Goal: Transaction & Acquisition: Purchase product/service

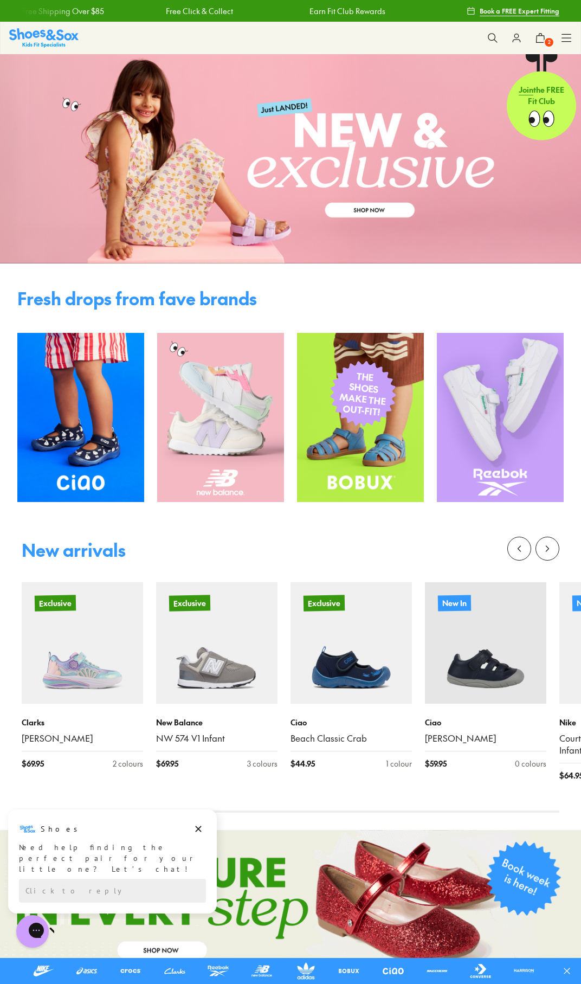
click at [224, 414] on img at bounding box center [220, 417] width 127 height 169
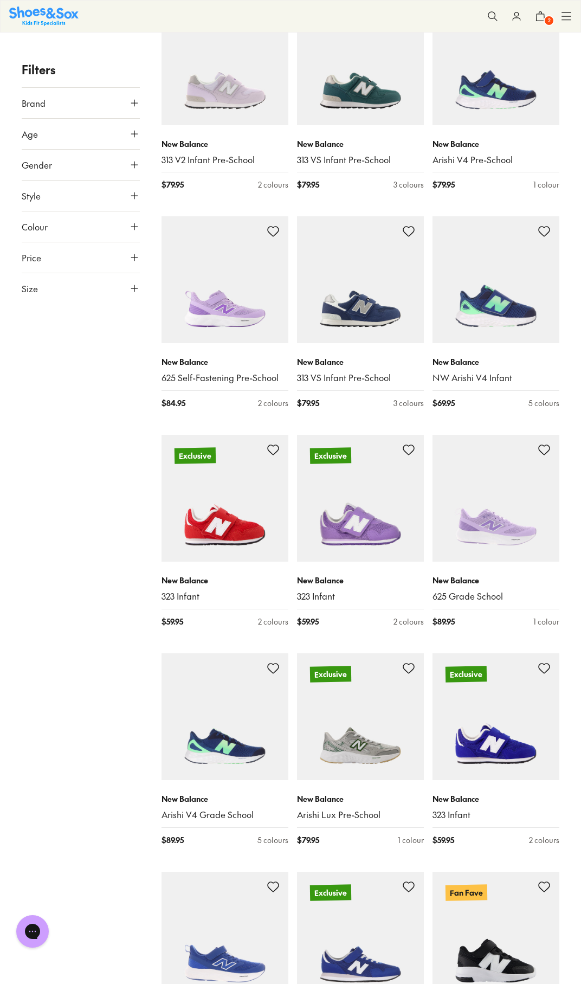
scroll to position [1428, 0]
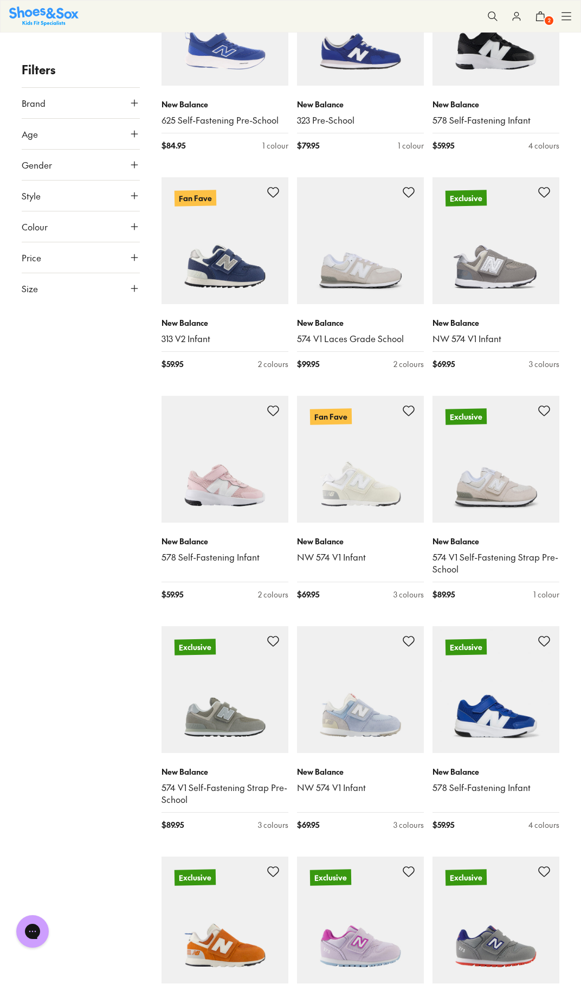
scroll to position [2416, 0]
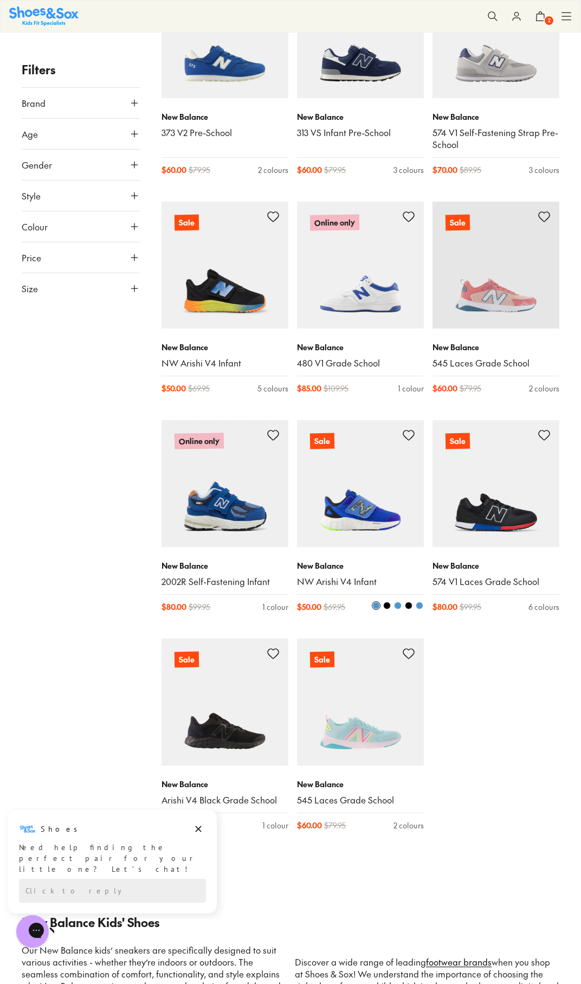
scroll to position [6515, 0]
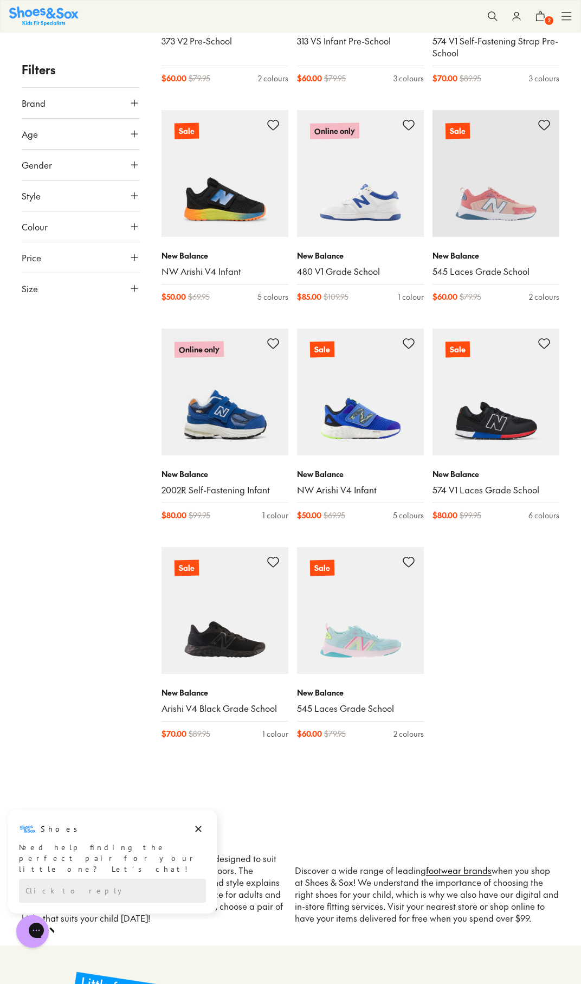
click at [139, 286] on icon at bounding box center [134, 288] width 11 height 11
click at [78, 320] on button "UK" at bounding box center [81, 320] width 38 height 20
click at [112, 320] on button "US" at bounding box center [119, 320] width 38 height 20
click at [61, 473] on button "09" at bounding box center [78, 460] width 35 height 26
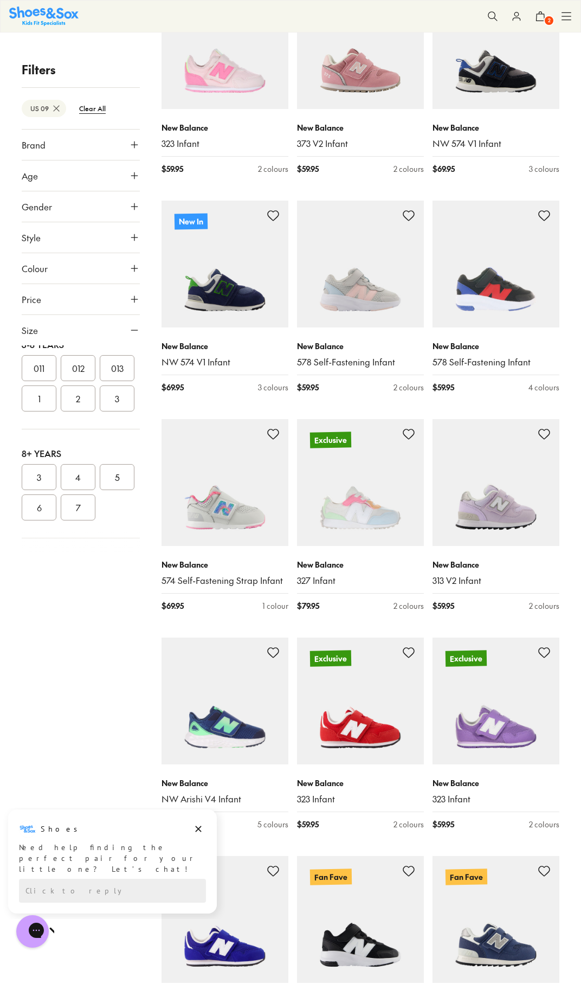
scroll to position [174, 0]
click at [61, 370] on button "09" at bounding box center [78, 357] width 35 height 26
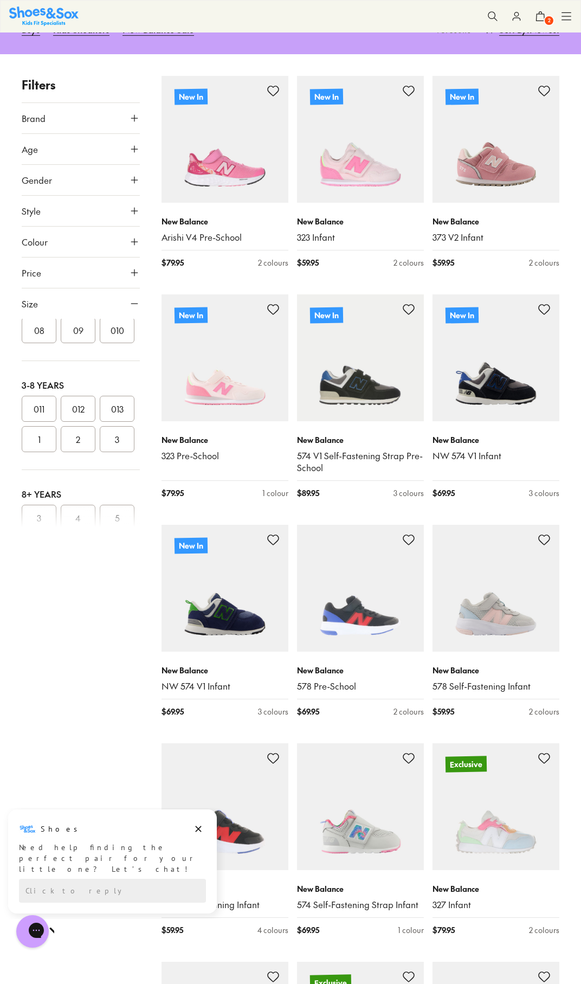
click at [61, 343] on button "09" at bounding box center [78, 330] width 35 height 26
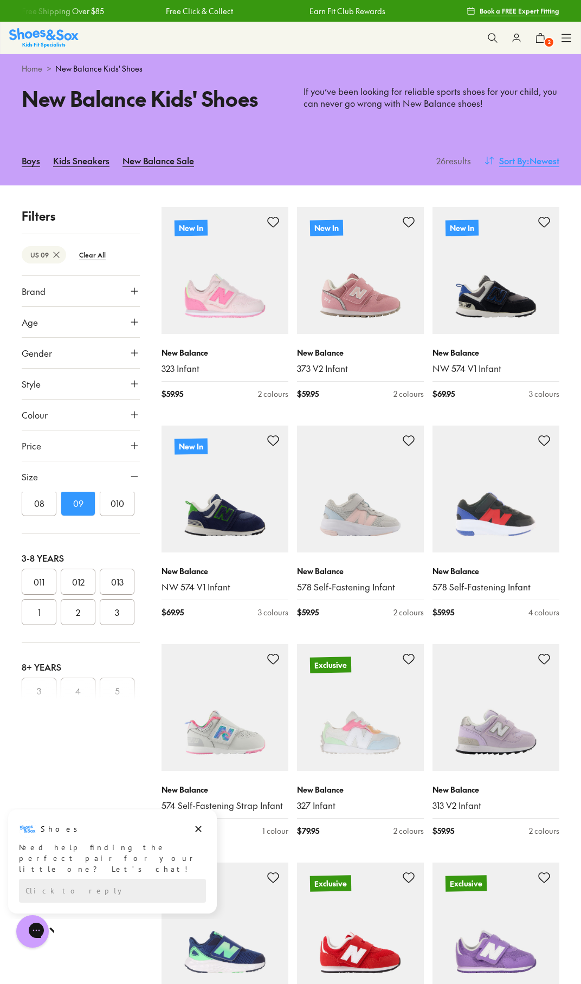
click at [514, 161] on span "Sort By" at bounding box center [513, 160] width 28 height 13
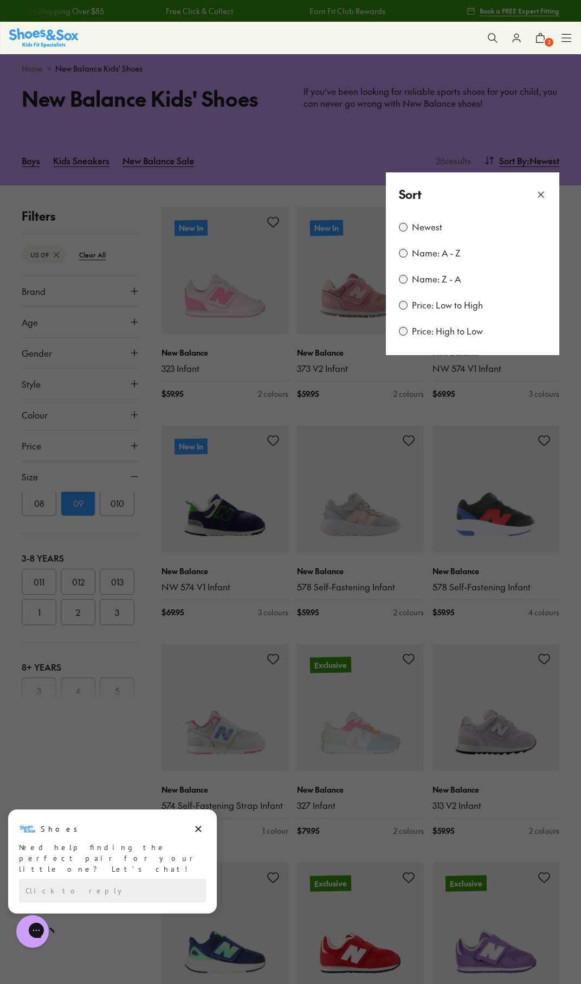
click at [423, 304] on label "Price: Low to High" at bounding box center [447, 305] width 71 height 12
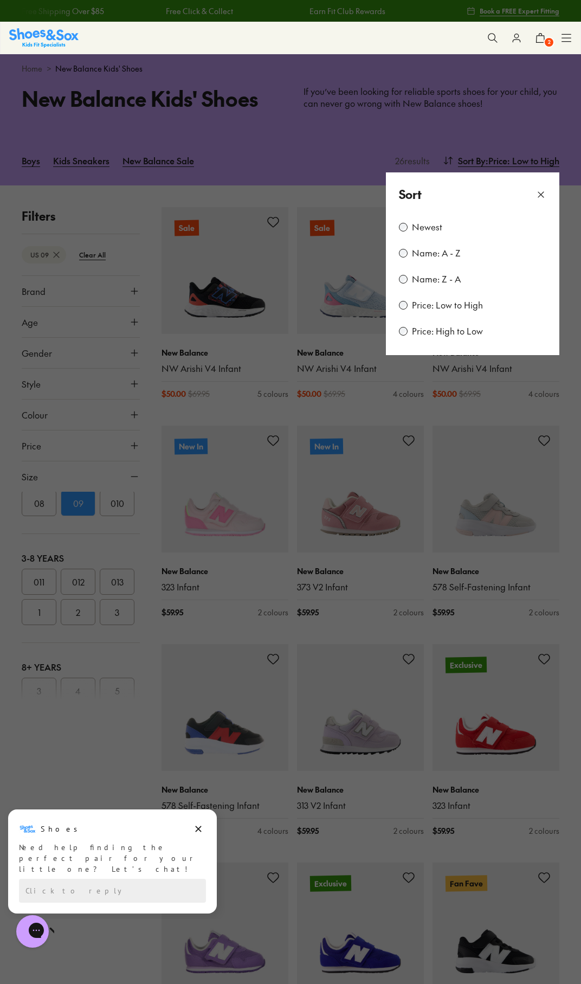
click at [537, 197] on icon at bounding box center [541, 194] width 11 height 11
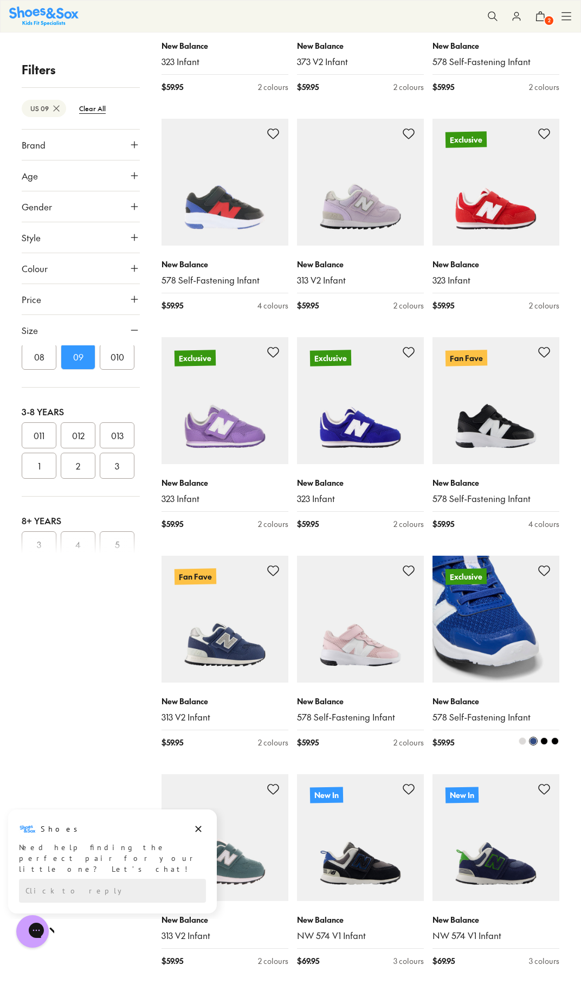
scroll to position [544, 0]
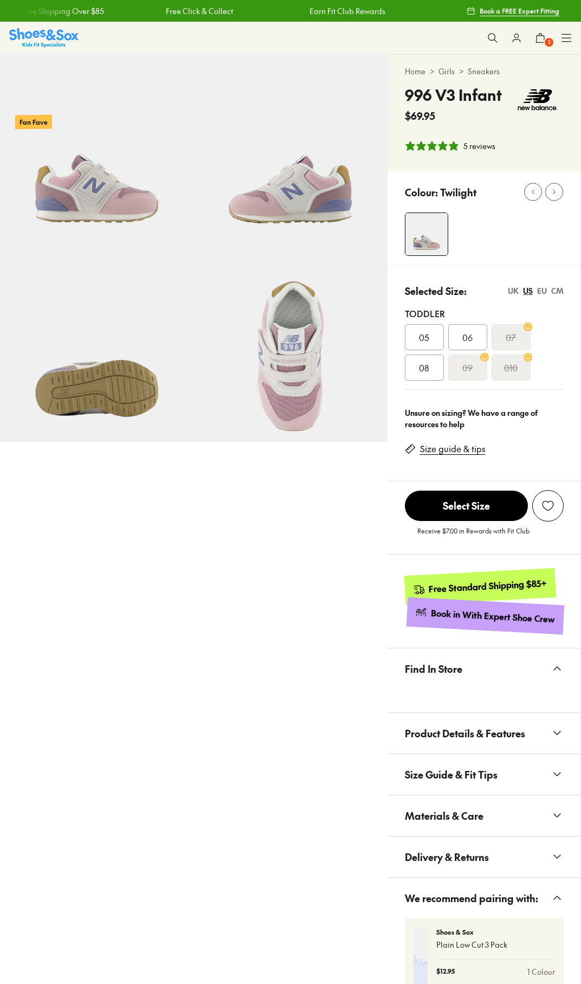
select select "*"
click at [108, 204] on img at bounding box center [97, 151] width 194 height 194
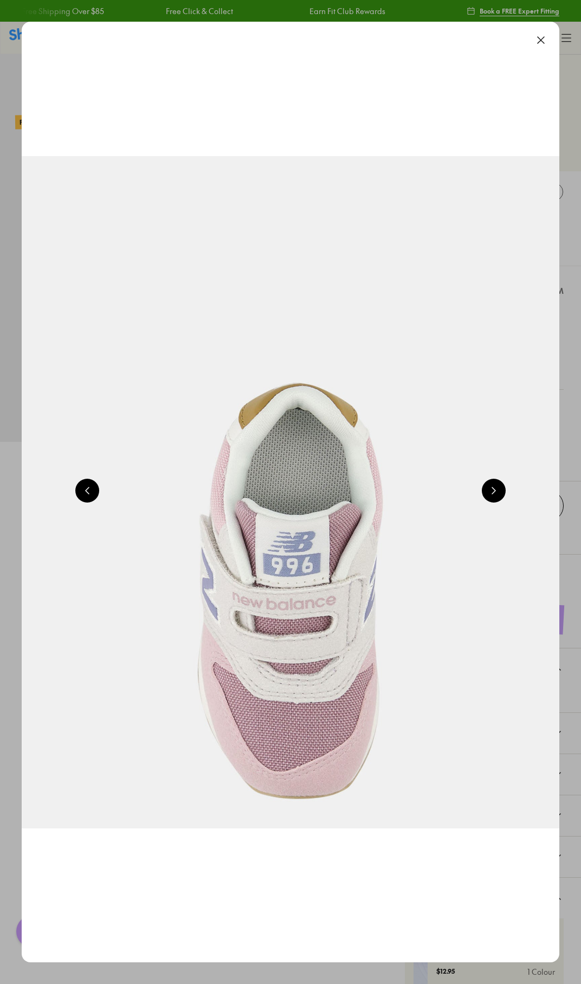
scroll to position [0, 542]
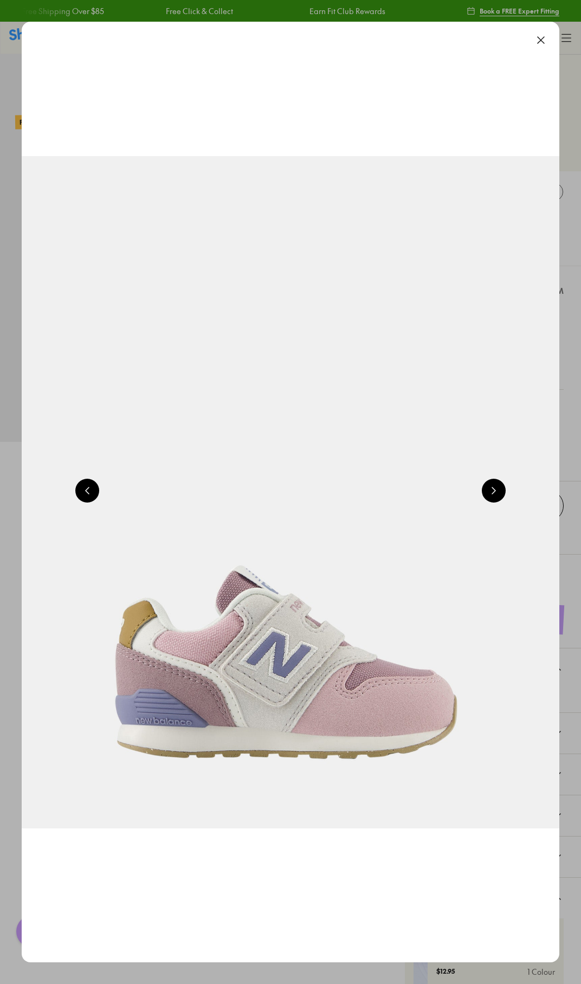
click at [502, 492] on button at bounding box center [494, 491] width 24 height 24
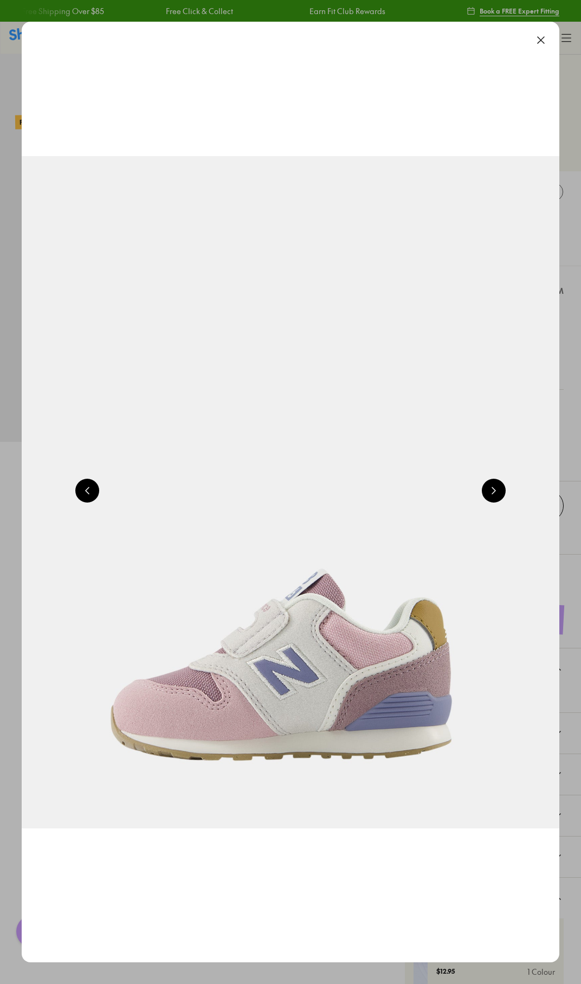
click at [501, 492] on button at bounding box center [494, 491] width 24 height 24
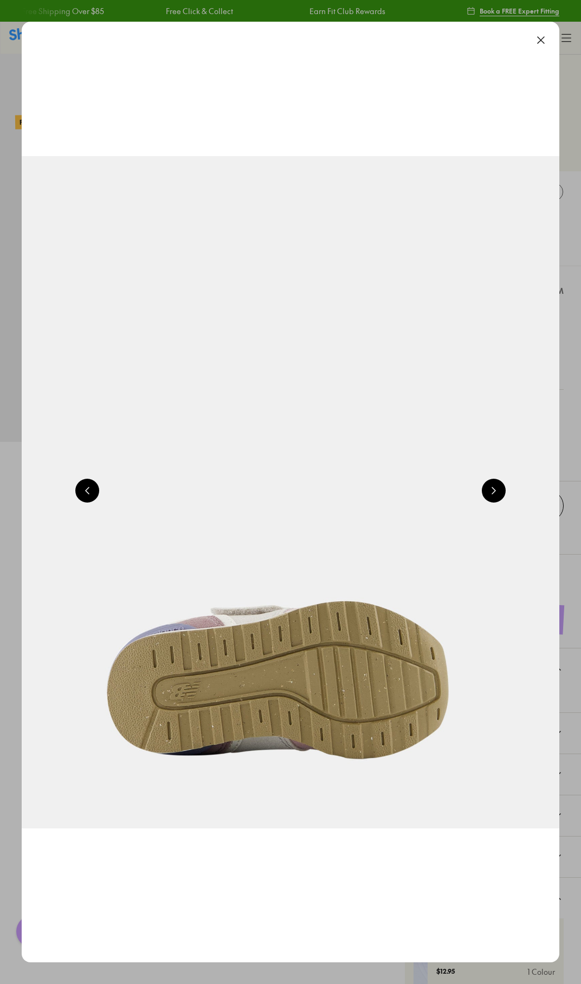
click at [501, 492] on button at bounding box center [494, 491] width 24 height 24
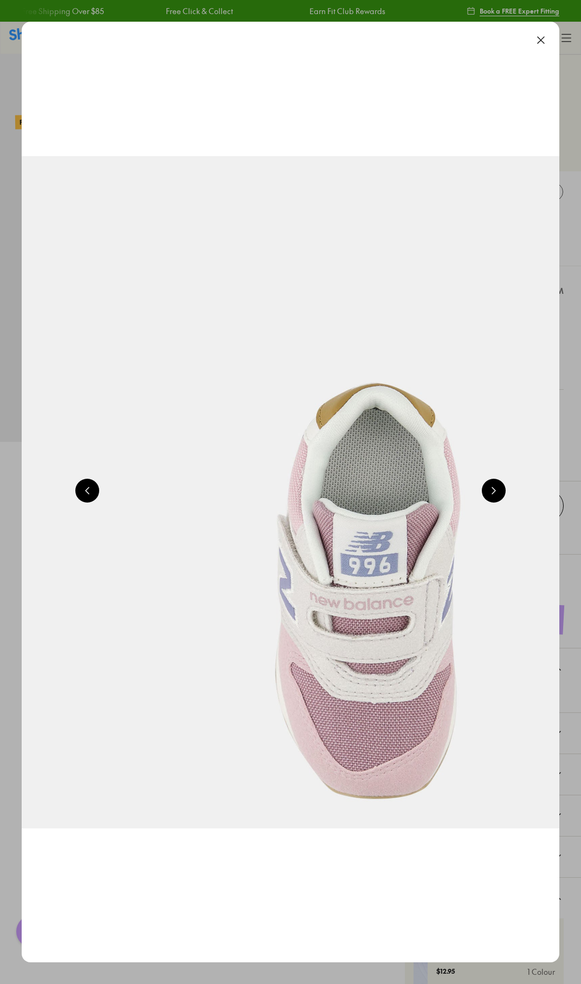
scroll to position [0, 2168]
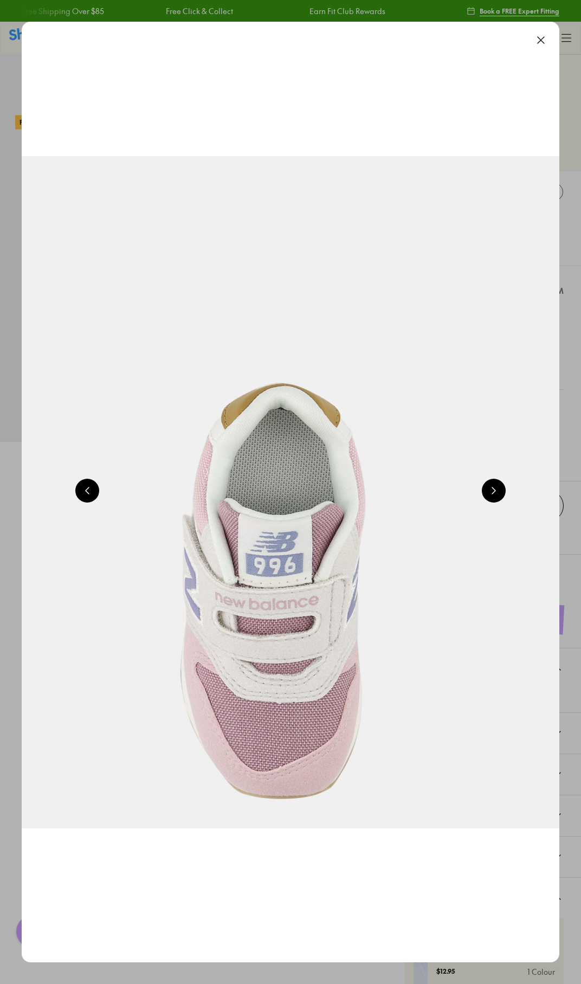
click at [501, 492] on button at bounding box center [494, 491] width 24 height 24
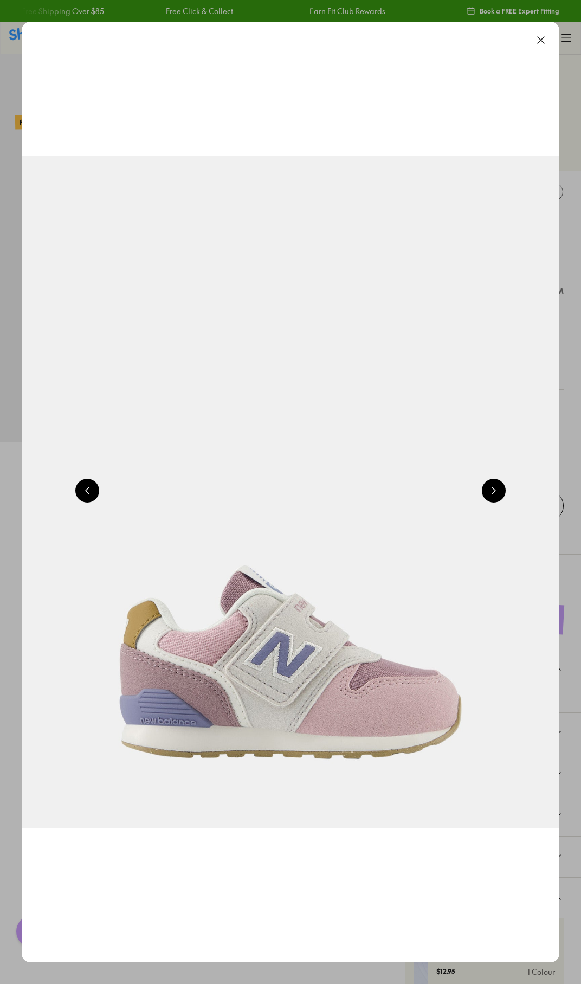
scroll to position [0, 542]
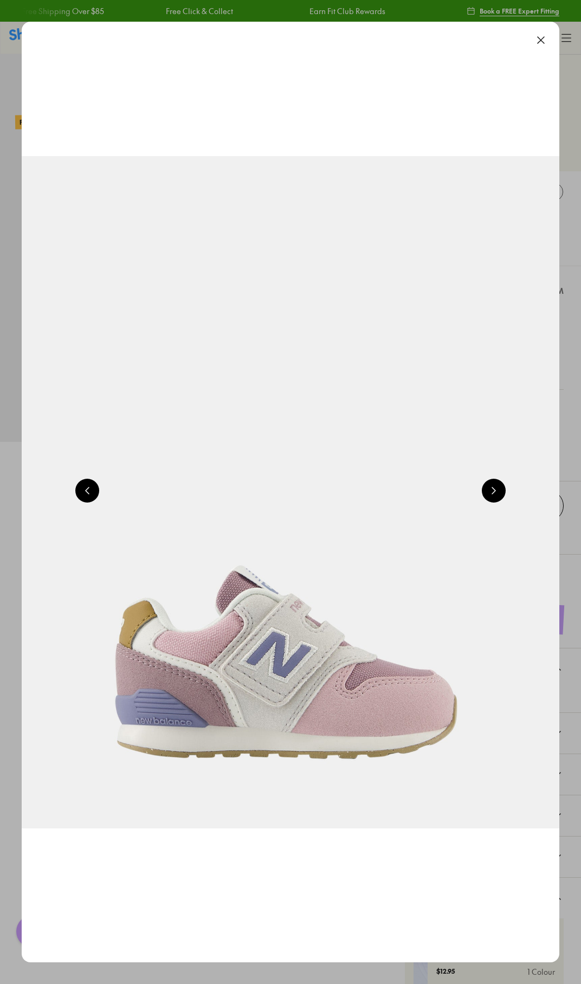
click at [546, 36] on button at bounding box center [541, 40] width 24 height 24
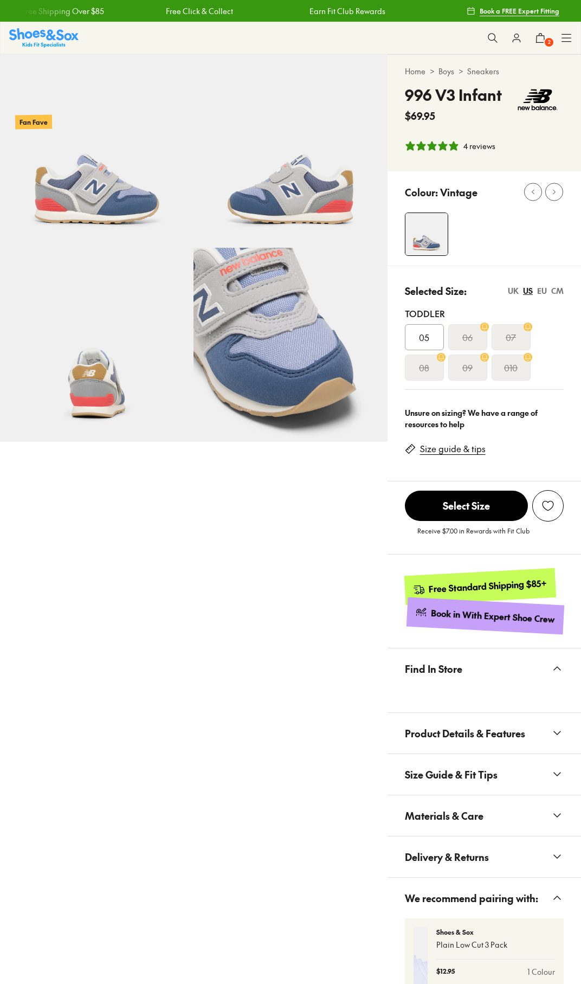
select select "*"
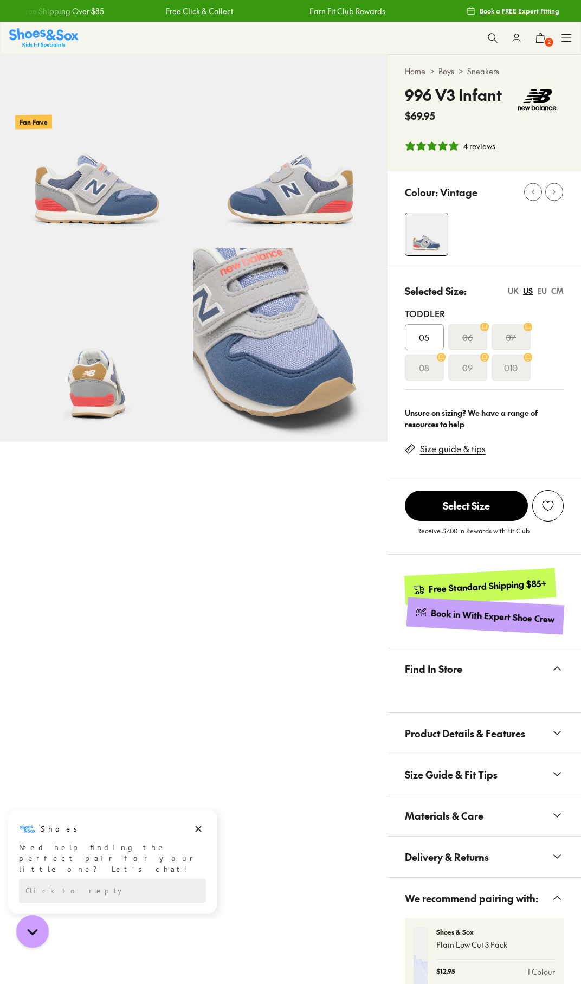
click at [121, 228] on img at bounding box center [97, 151] width 194 height 194
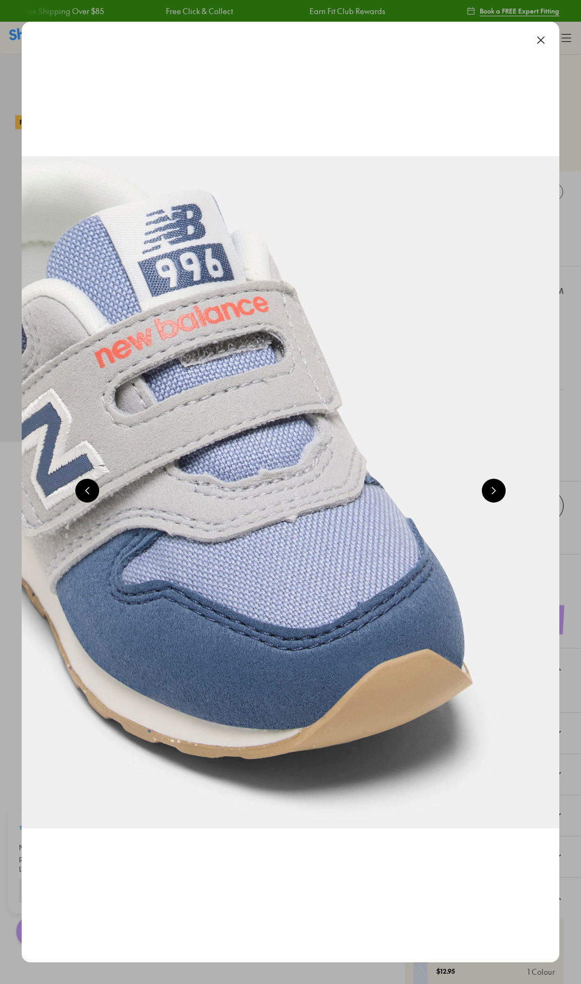
scroll to position [0, 542]
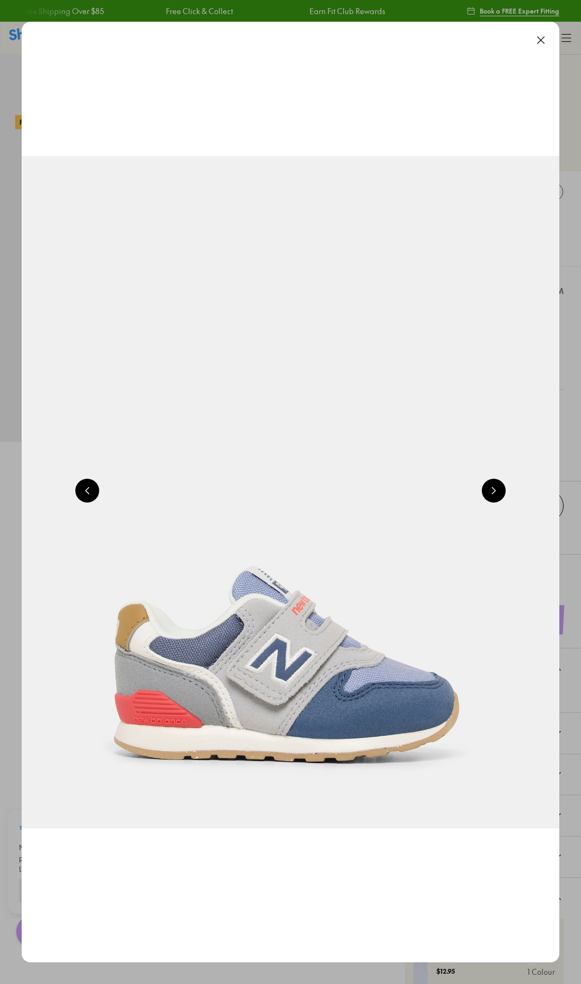
click at [504, 494] on button at bounding box center [494, 491] width 24 height 24
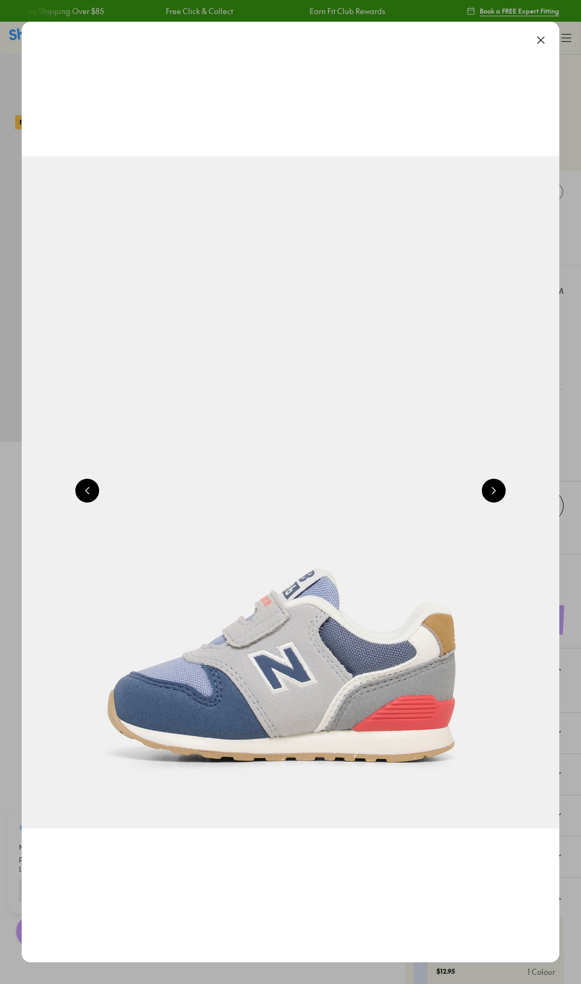
click at [504, 494] on button at bounding box center [494, 491] width 24 height 24
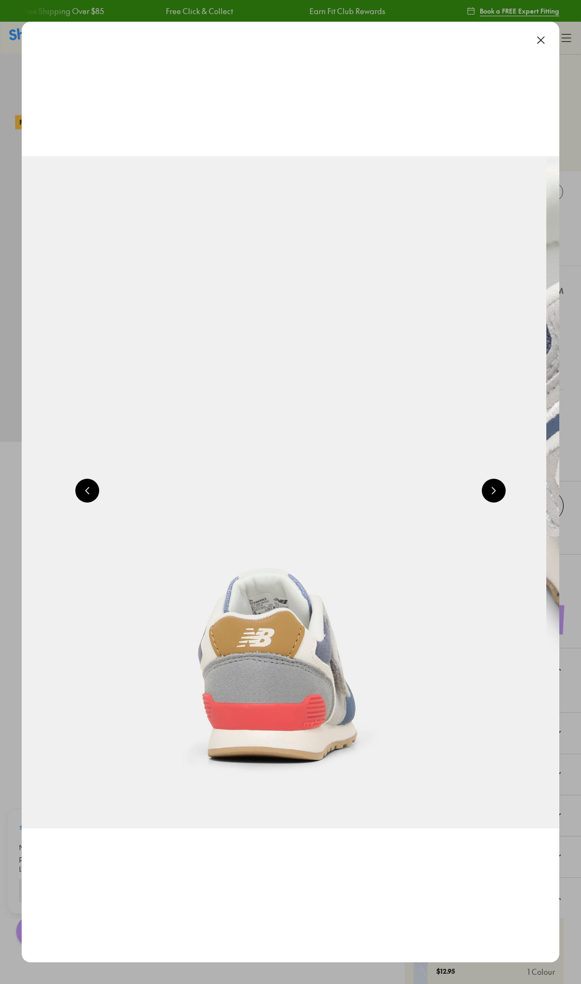
click at [504, 494] on button at bounding box center [494, 491] width 24 height 24
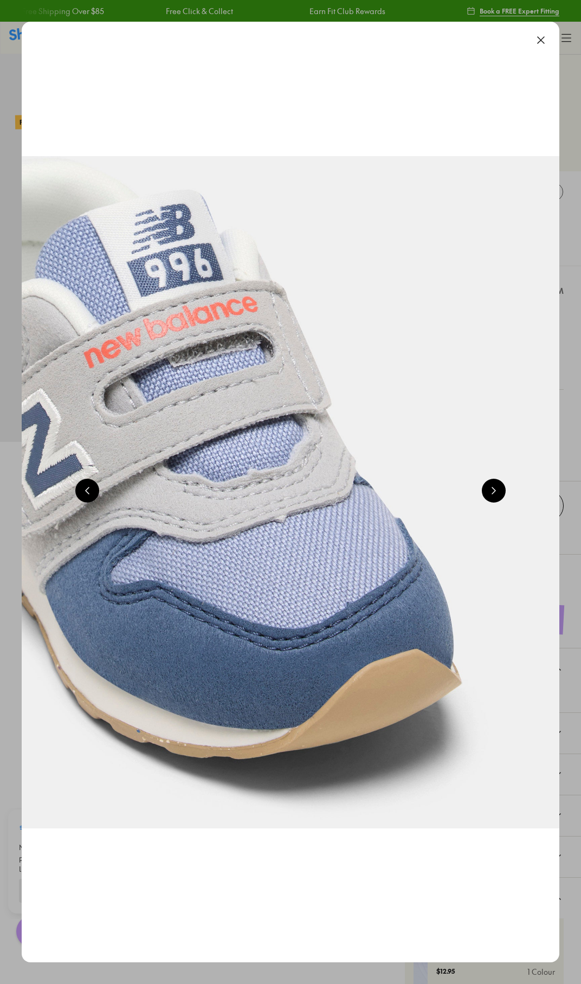
scroll to position [0, 2168]
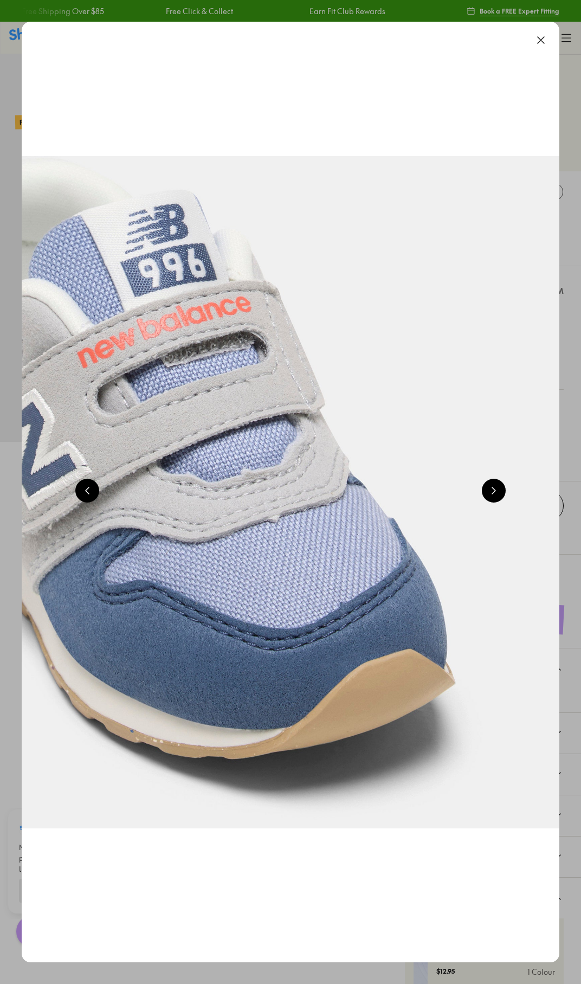
click at [504, 494] on button at bounding box center [494, 491] width 24 height 24
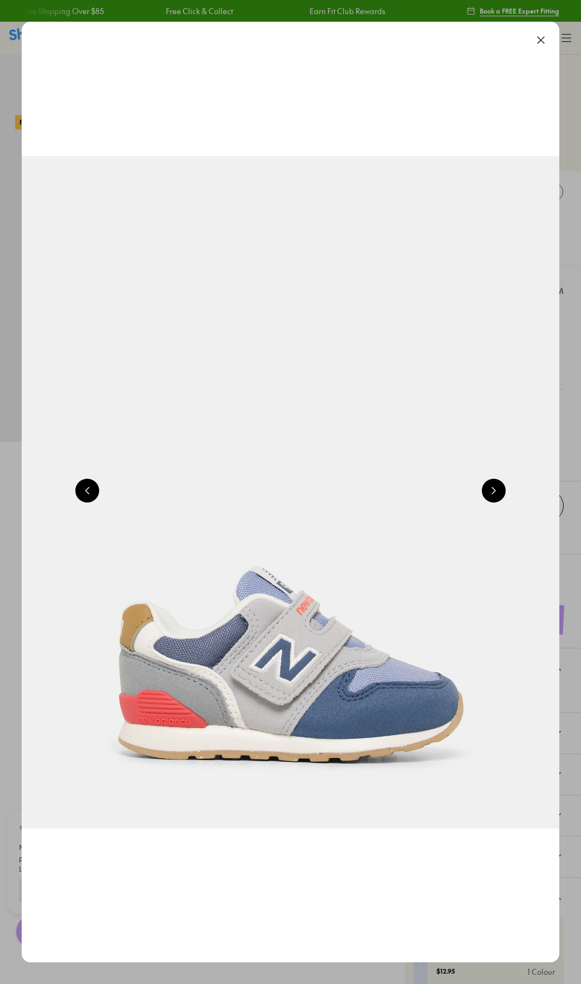
scroll to position [0, 542]
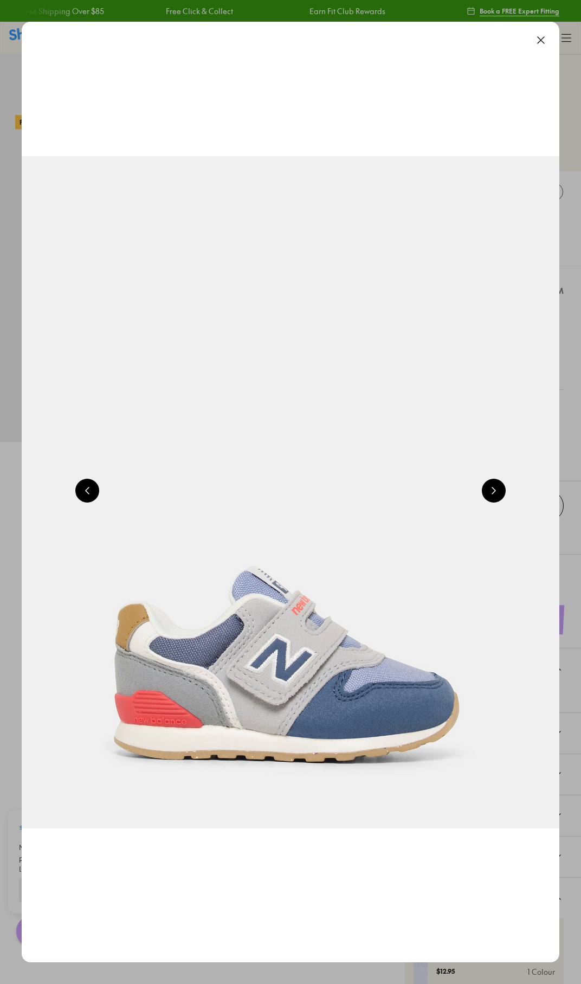
click at [543, 36] on button at bounding box center [541, 40] width 24 height 24
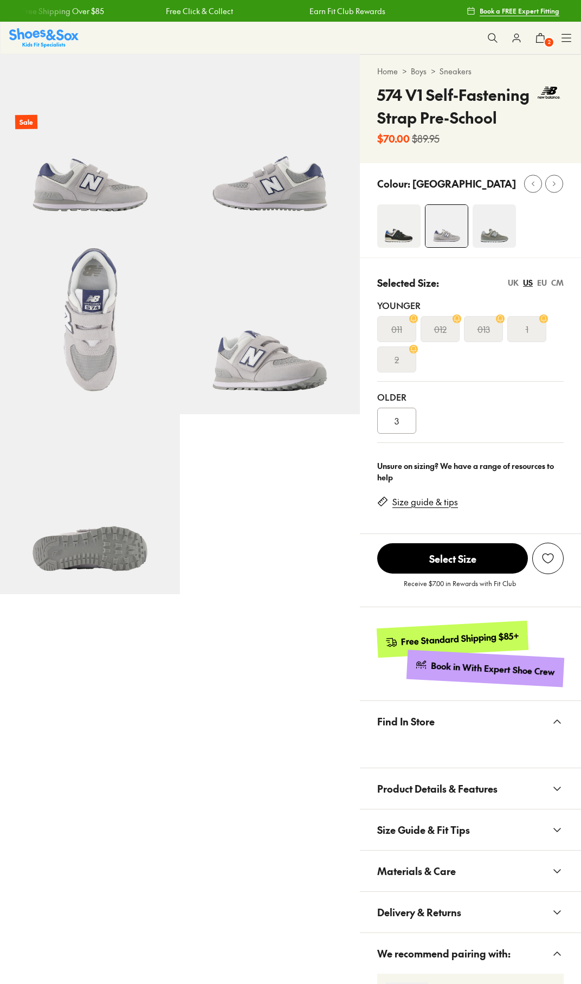
select select "*"
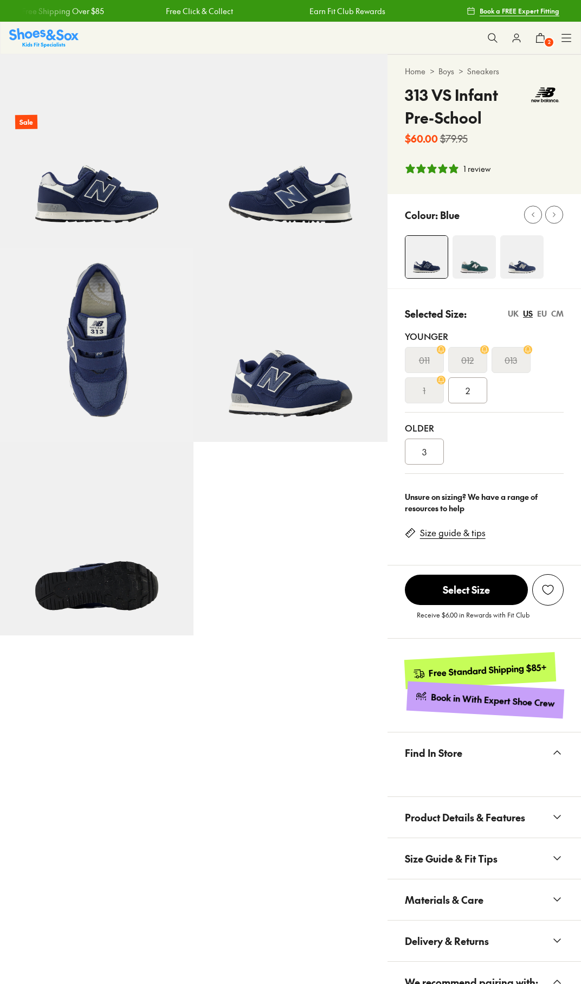
select select "*"
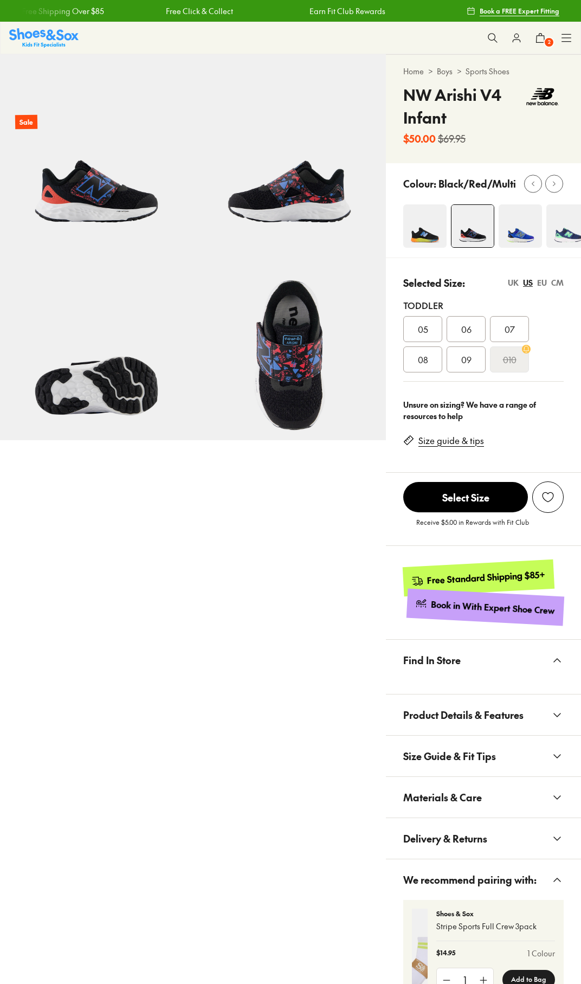
select select "*"
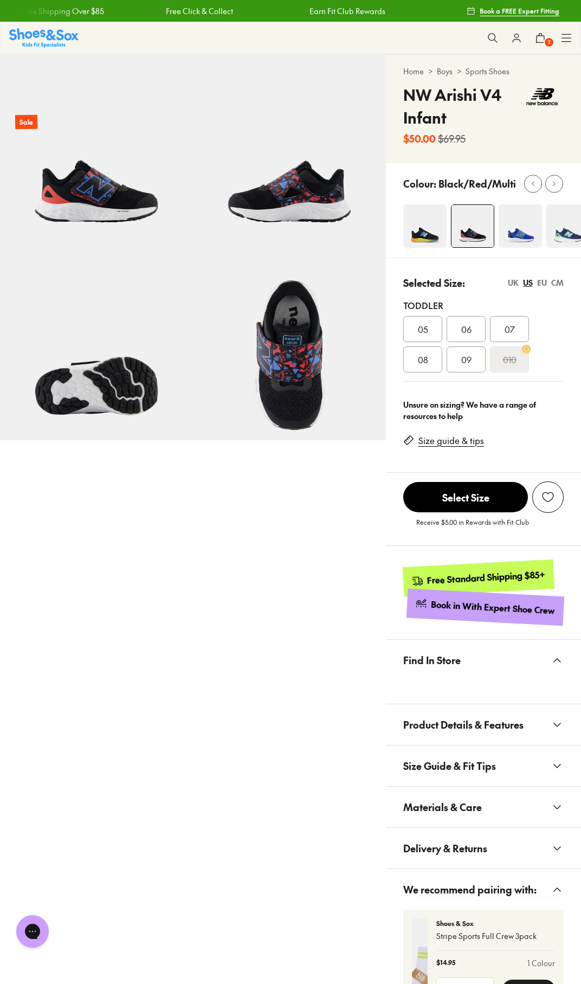
click at [429, 217] on img at bounding box center [424, 225] width 43 height 43
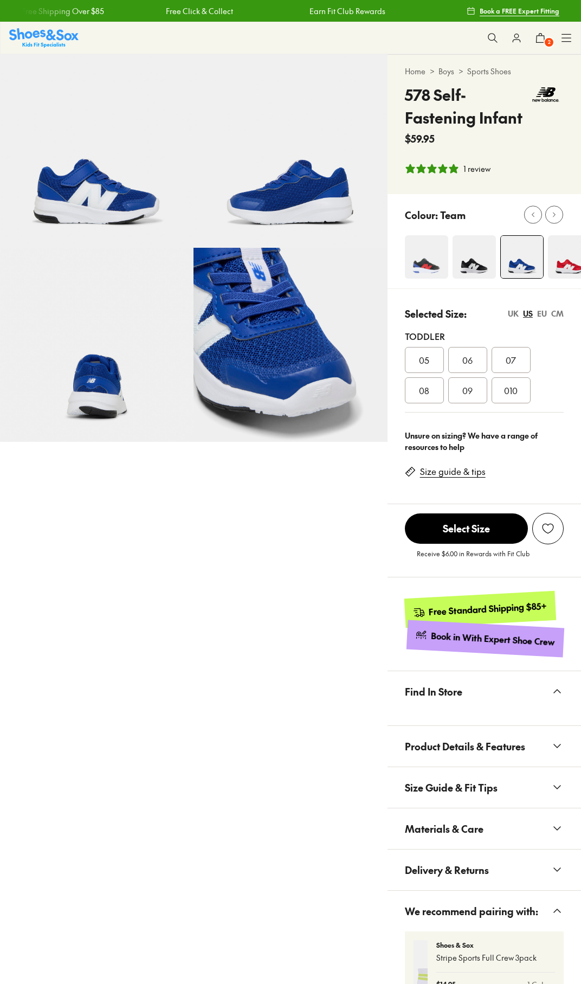
select select "*"
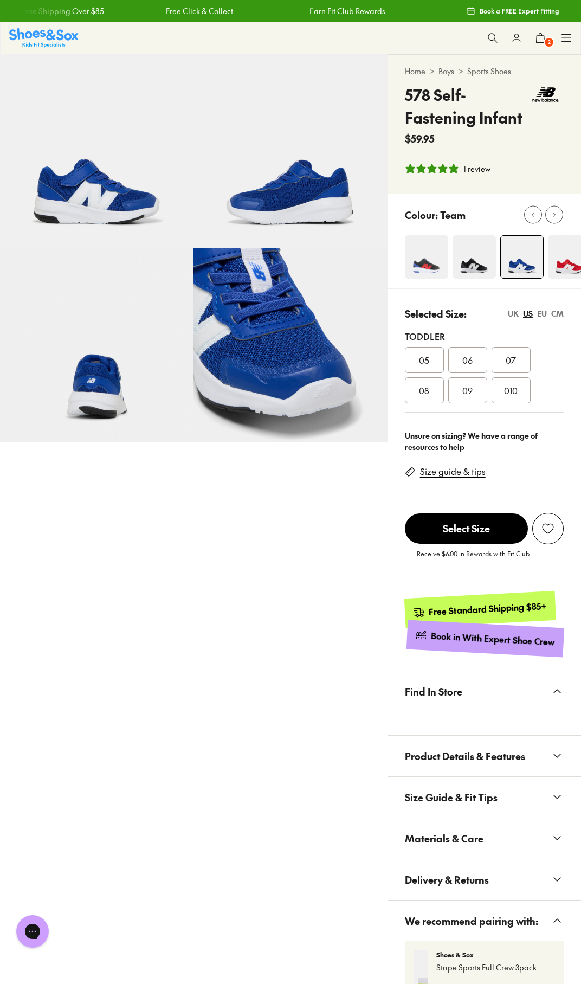
click at [116, 210] on img at bounding box center [97, 151] width 194 height 194
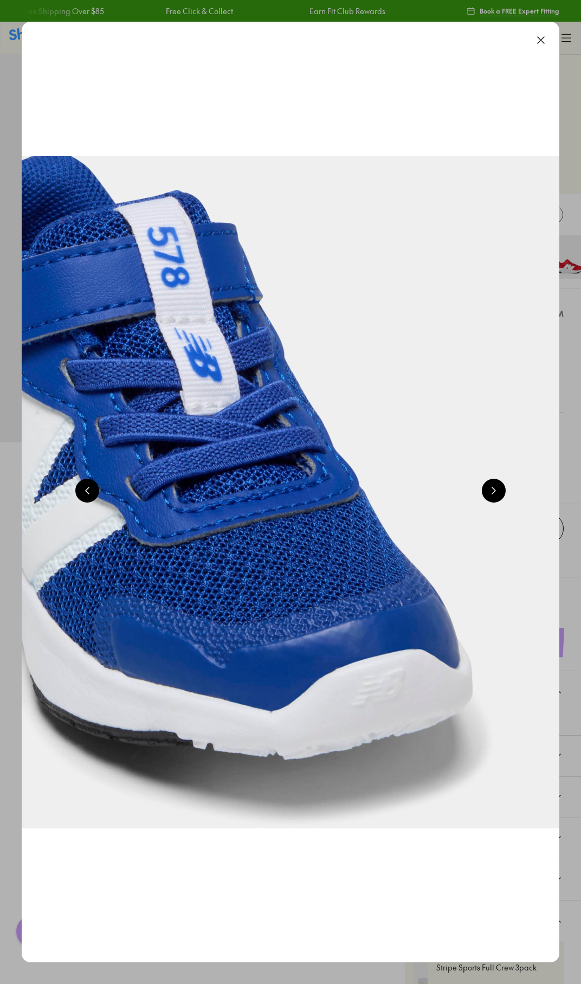
scroll to position [0, 542]
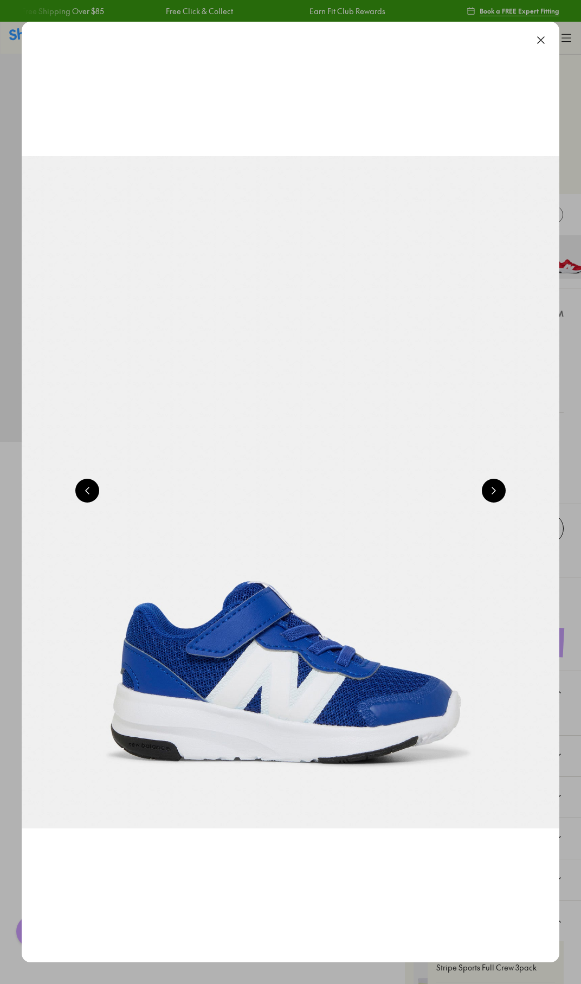
click at [495, 498] on button at bounding box center [494, 491] width 24 height 24
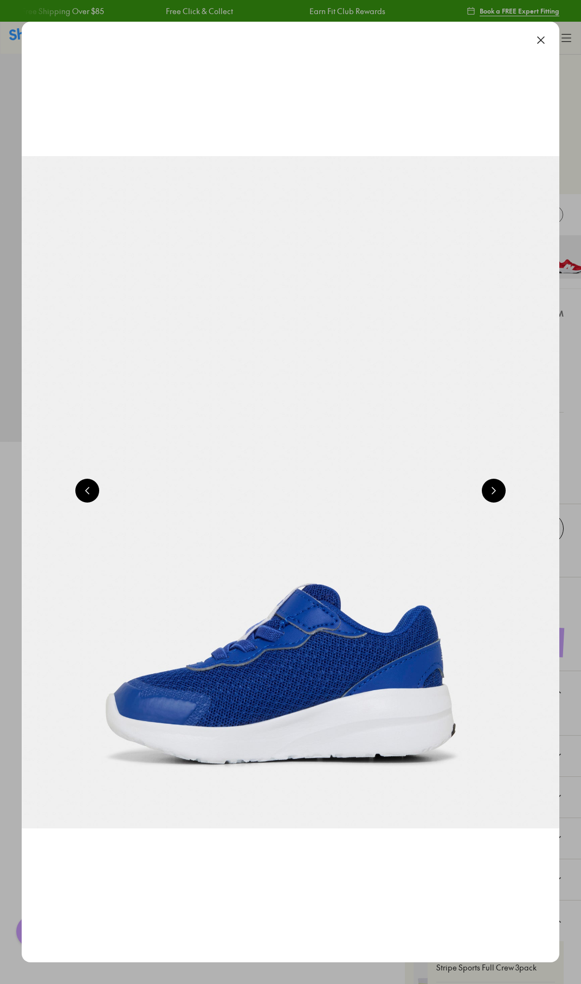
click at [495, 498] on button at bounding box center [494, 491] width 24 height 24
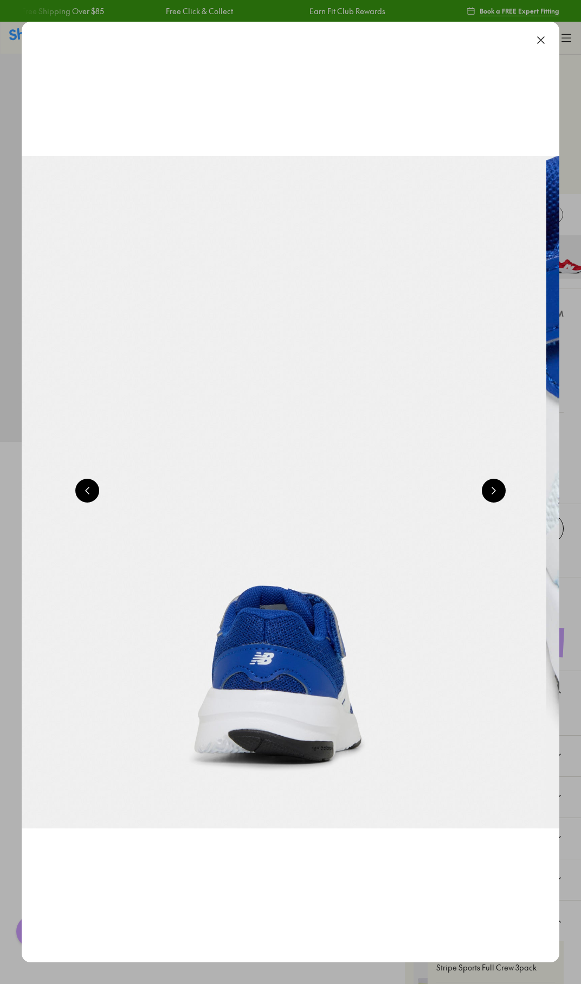
click at [495, 498] on button at bounding box center [494, 491] width 24 height 24
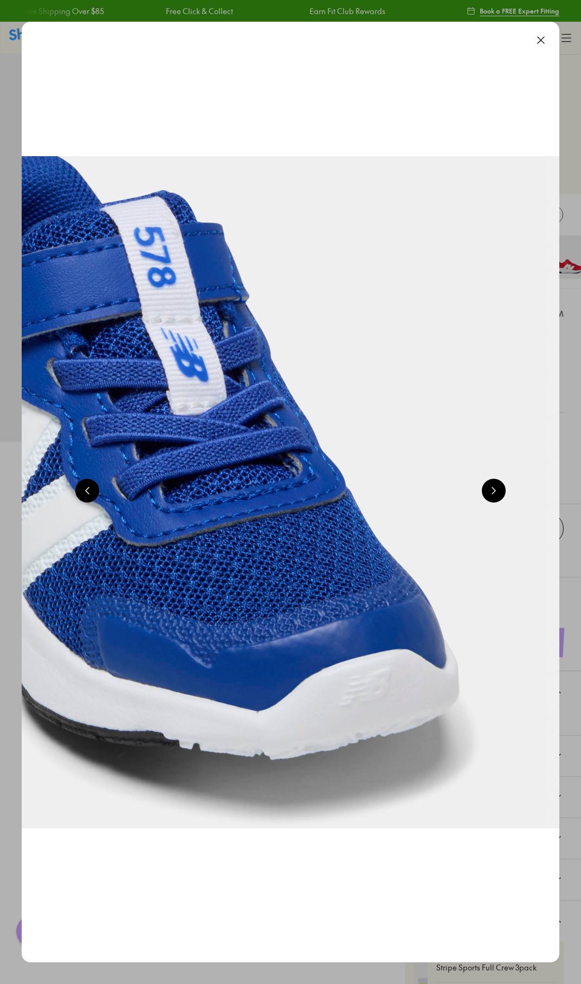
scroll to position [0, 2168]
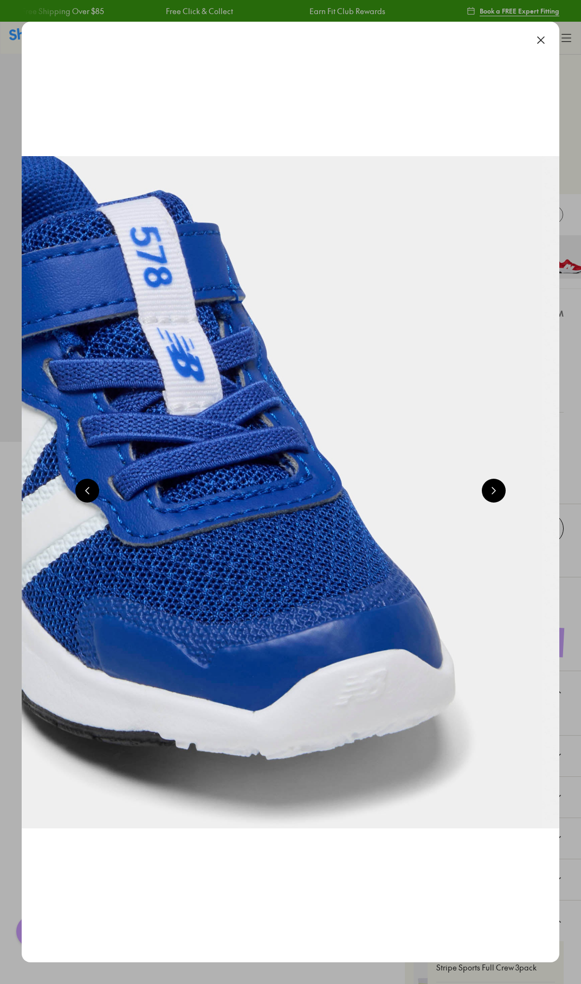
click at [495, 498] on button at bounding box center [494, 491] width 24 height 24
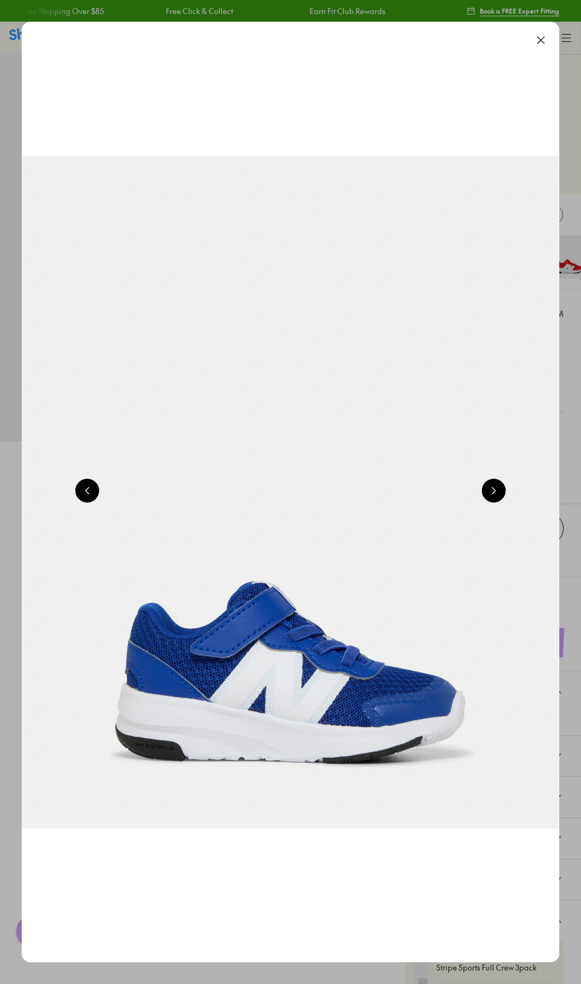
scroll to position [0, 542]
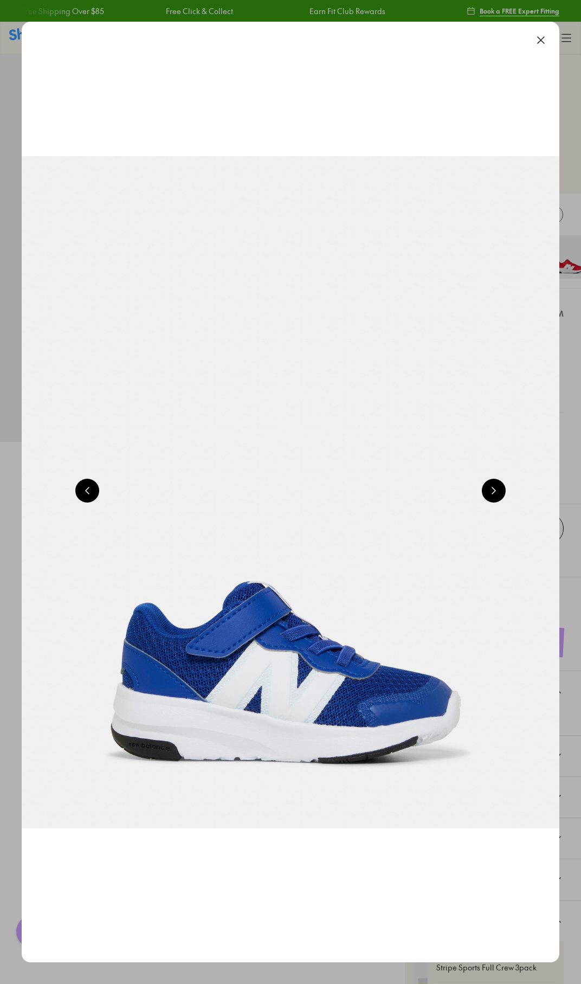
click at [550, 42] on button at bounding box center [541, 40] width 24 height 24
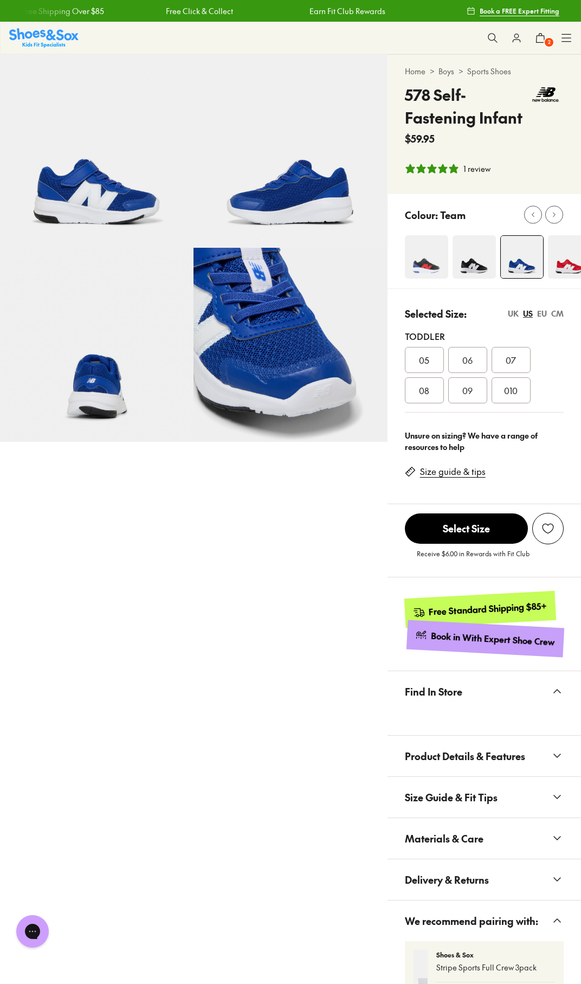
click at [476, 386] on div "09" at bounding box center [467, 390] width 39 height 26
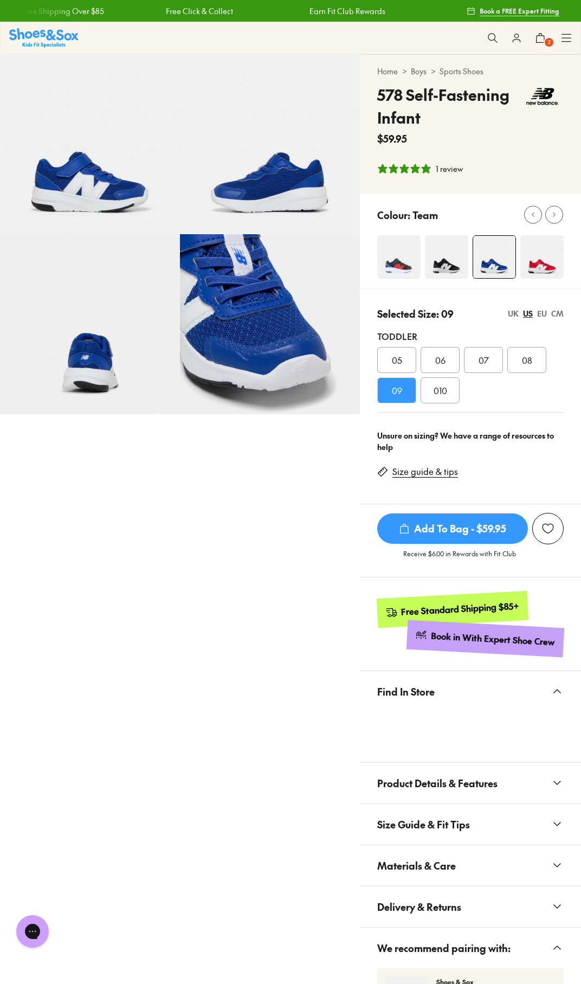
click at [433, 528] on span "Add To Bag - $59.95" at bounding box center [452, 528] width 151 height 30
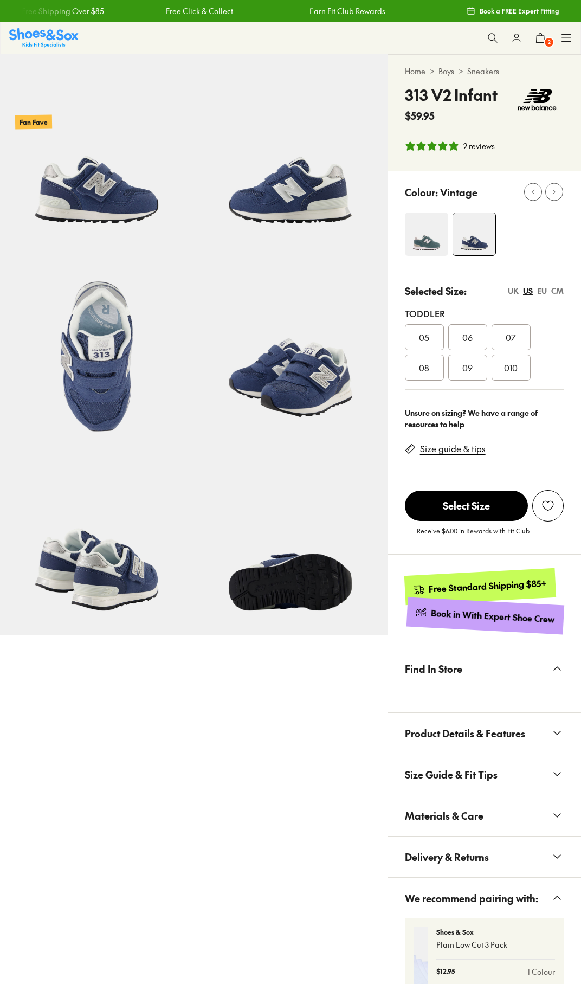
select select "*"
click at [465, 371] on span "09" at bounding box center [467, 367] width 10 height 13
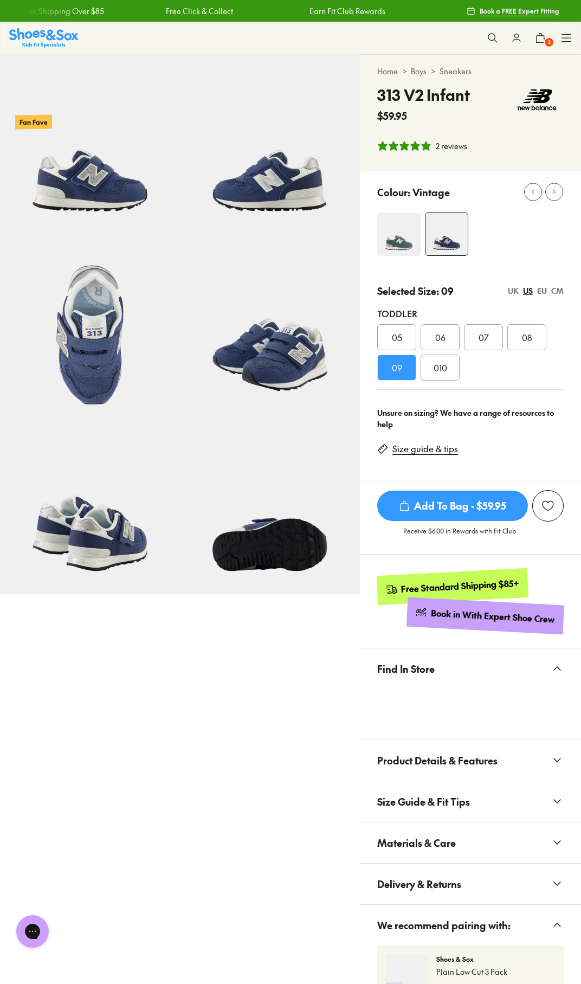
click at [473, 506] on span "Add To Bag - $59.95" at bounding box center [452, 506] width 151 height 30
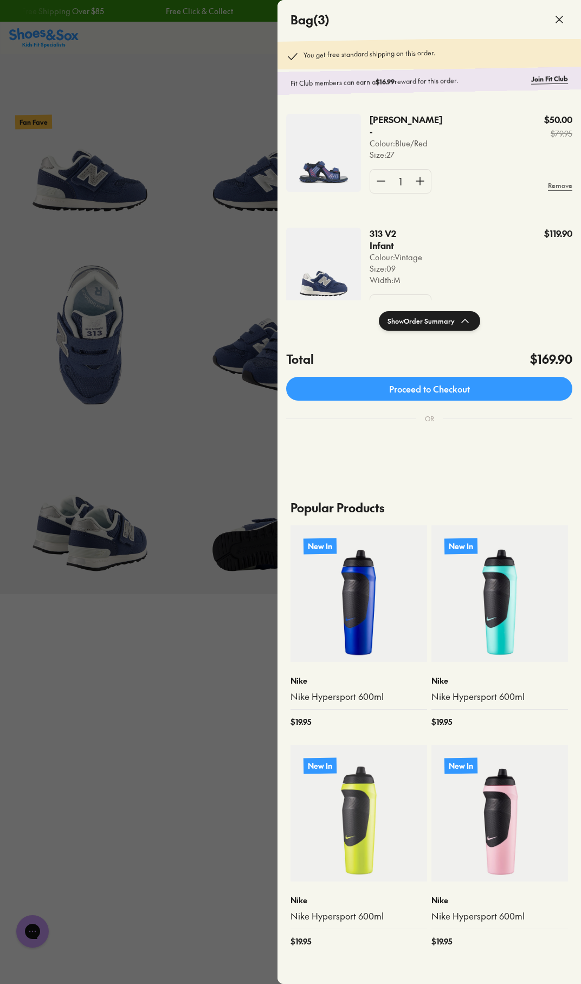
click at [210, 647] on div at bounding box center [290, 492] width 581 height 984
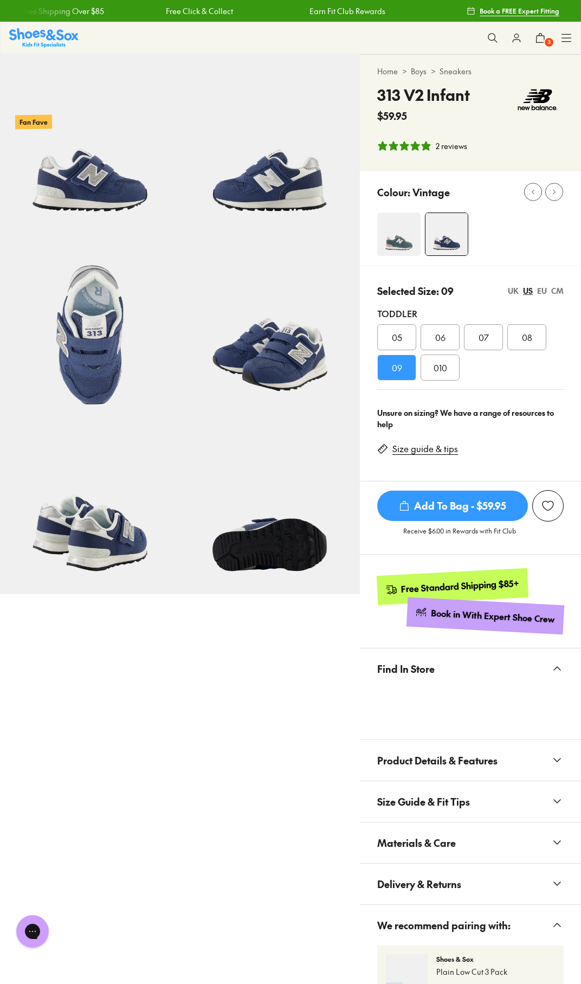
click at [407, 249] on img at bounding box center [398, 234] width 43 height 43
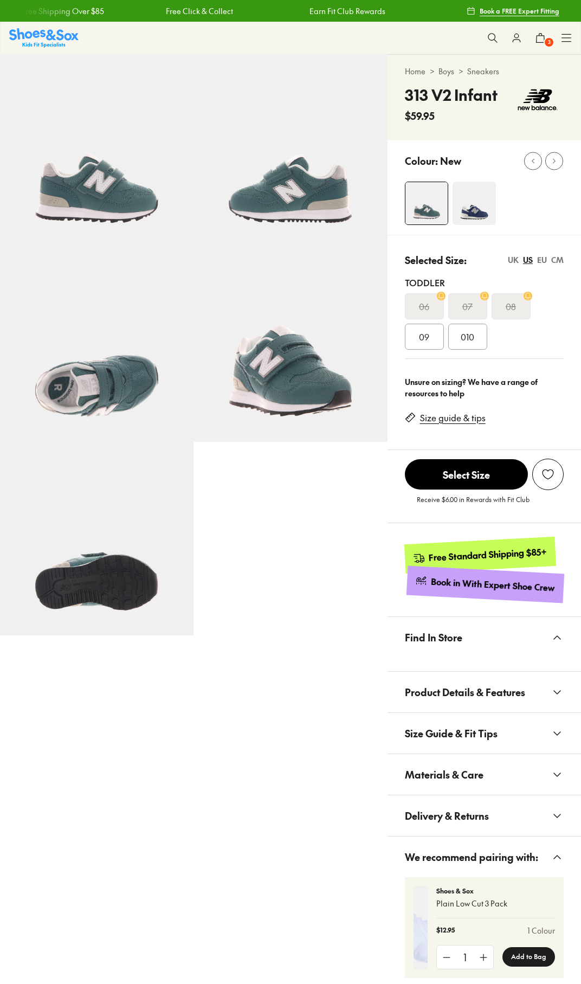
select select "*"
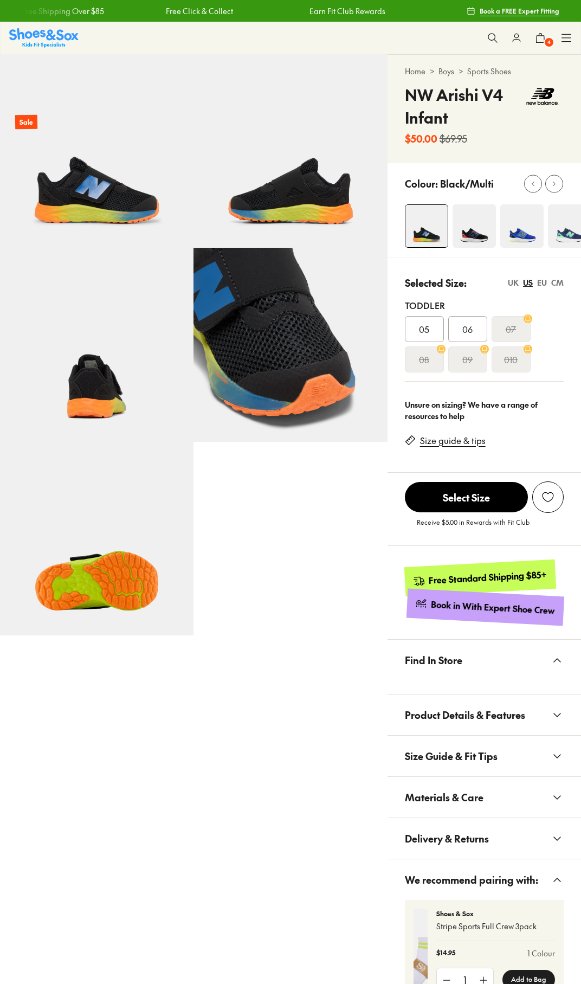
select select "*"
